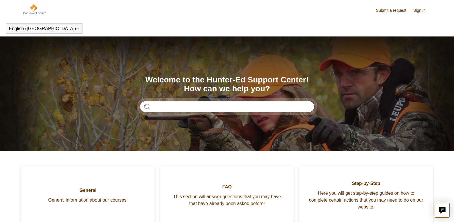
click at [174, 106] on input "Search" at bounding box center [227, 106] width 175 height 11
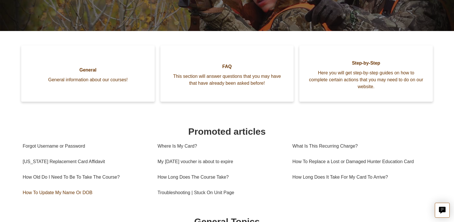
click at [72, 191] on link "How To Update My Name Or DOB" at bounding box center [86, 192] width 126 height 15
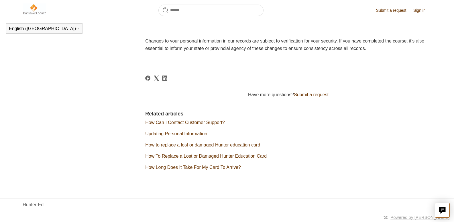
scroll to position [280, 0]
click at [190, 132] on link "Updating Personal Information" at bounding box center [176, 133] width 62 height 5
